Goal: Check status: Check status

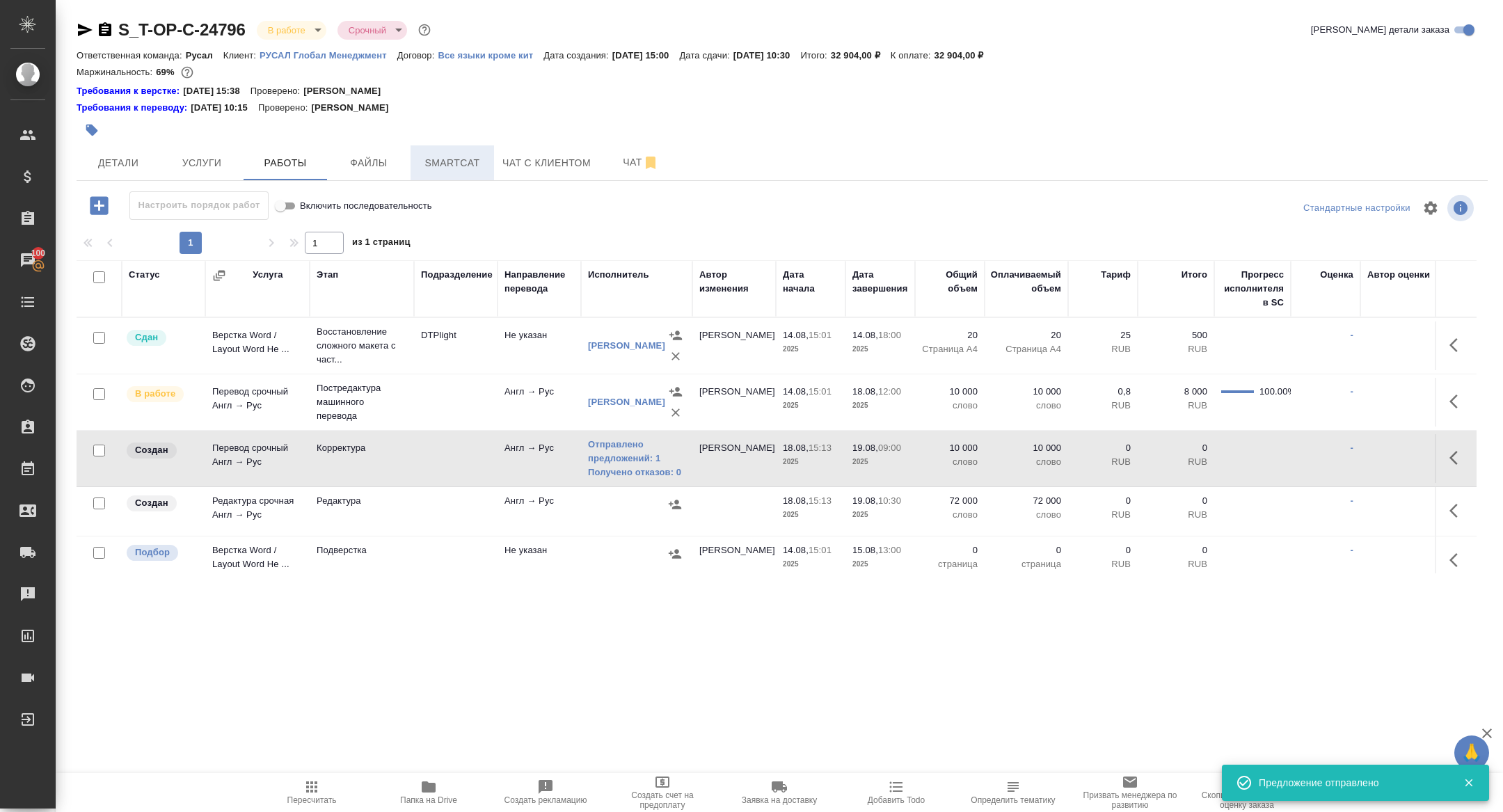
click at [431, 164] on span "Smartcat" at bounding box center [452, 163] width 67 height 17
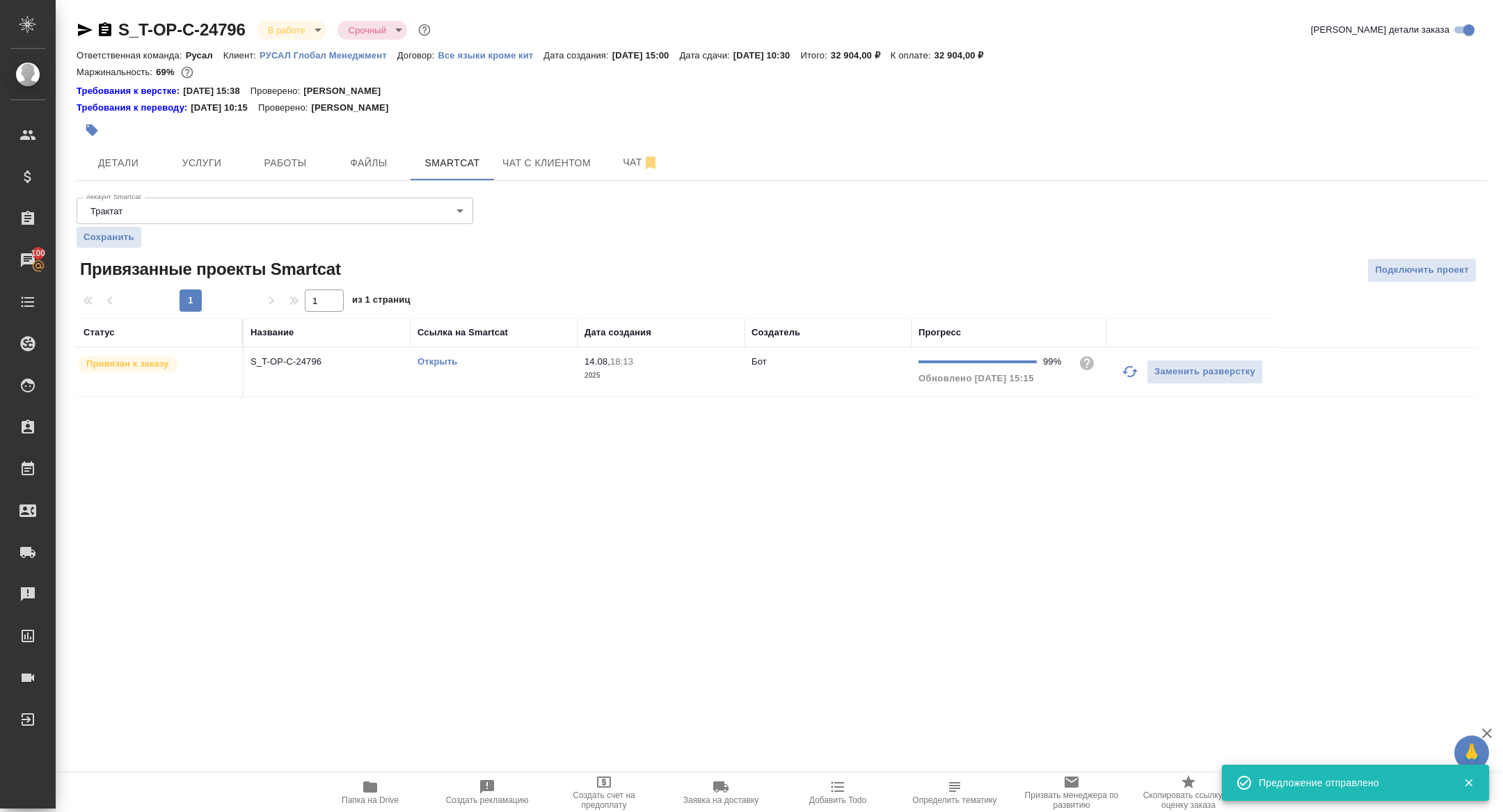
click at [426, 365] on link "Открыть" at bounding box center [437, 361] width 40 height 10
click at [294, 155] on span "Работы" at bounding box center [285, 163] width 67 height 17
